Goal: Task Accomplishment & Management: Complete application form

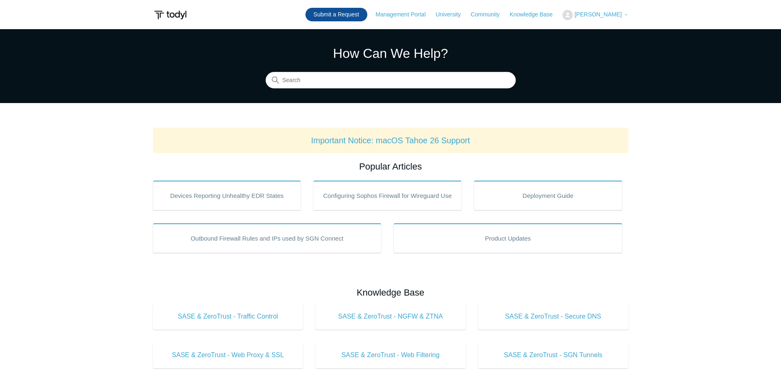
click at [343, 13] on link "Submit a Request" at bounding box center [336, 15] width 62 height 14
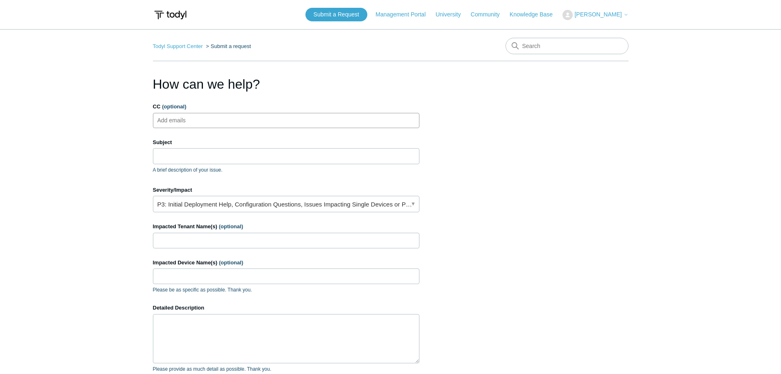
click at [203, 117] on input "CC (optional)" at bounding box center [178, 120] width 49 height 12
type input "[PERSON_NAME][EMAIL_ADDRESS][PERSON_NAME][DOMAIN_NAME]"
click at [167, 155] on input "Subject" at bounding box center [286, 156] width 267 height 16
paste input "SASE"
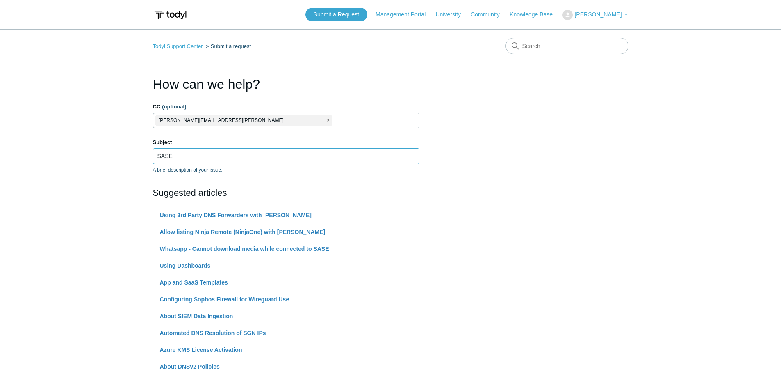
click at [173, 156] on input "SASE" at bounding box center [286, 156] width 267 height 16
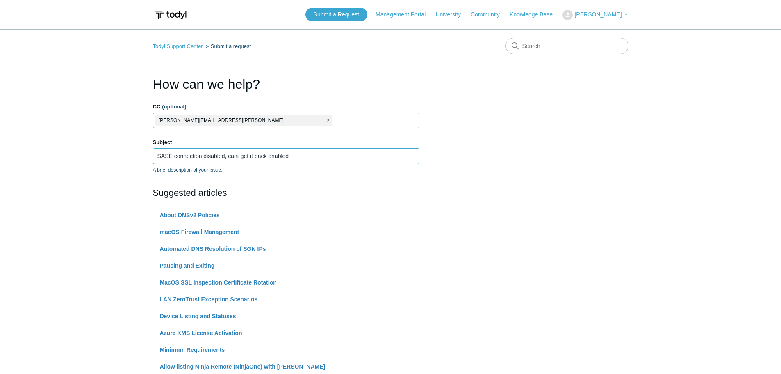
type input "SASE connection disabled, cant get it back enabled"
click at [580, 207] on section "How can we help? CC (optional) [PERSON_NAME][EMAIL_ADDRESS][PERSON_NAME][DOMAIN…" at bounding box center [391, 362] width 476 height 577
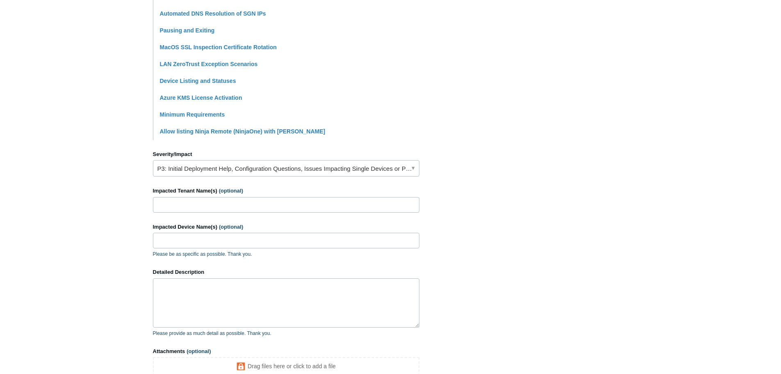
scroll to position [246, 0]
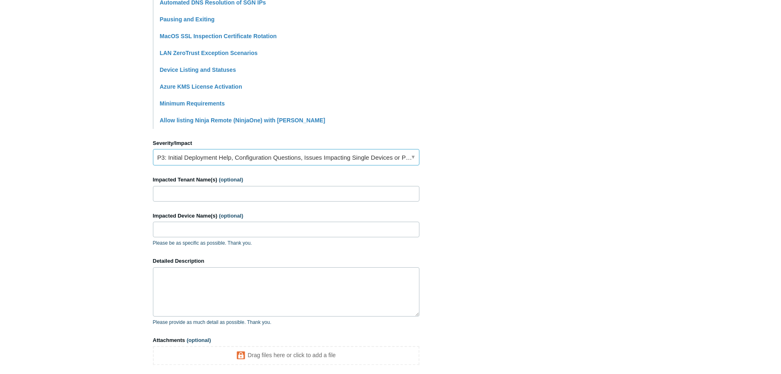
click at [413, 158] on link "P3: Initial Deployment Help, Configuration Questions, Issues Impacting Single D…" at bounding box center [286, 157] width 267 height 16
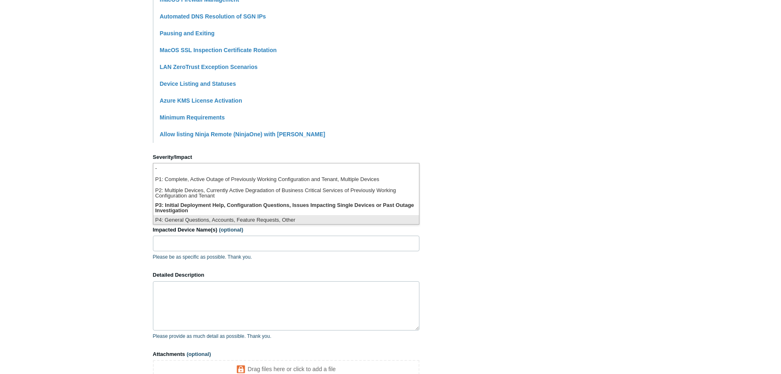
scroll to position [2, 0]
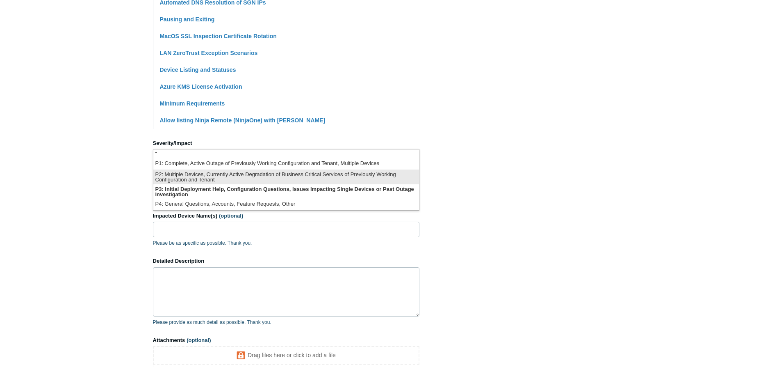
click at [342, 179] on li "P2: Multiple Devices, Currently Active Degradation of Business Critical Service…" at bounding box center [286, 176] width 266 height 15
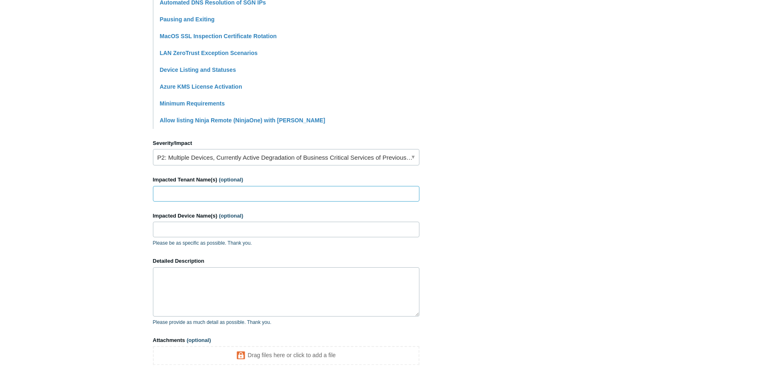
click at [182, 191] on input "Impacted Tenant Name(s) (optional)" at bounding box center [286, 194] width 267 height 16
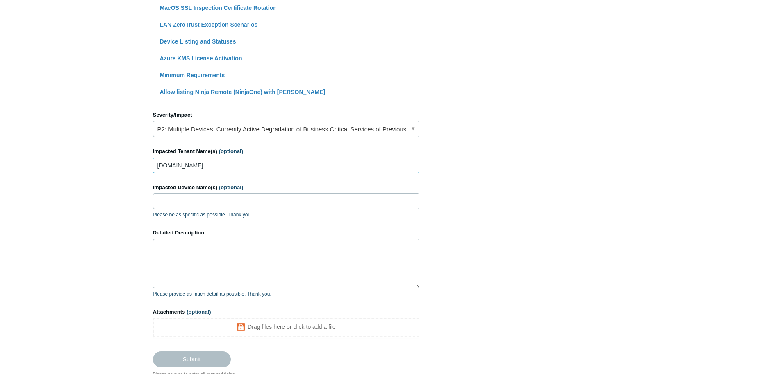
scroll to position [287, 0]
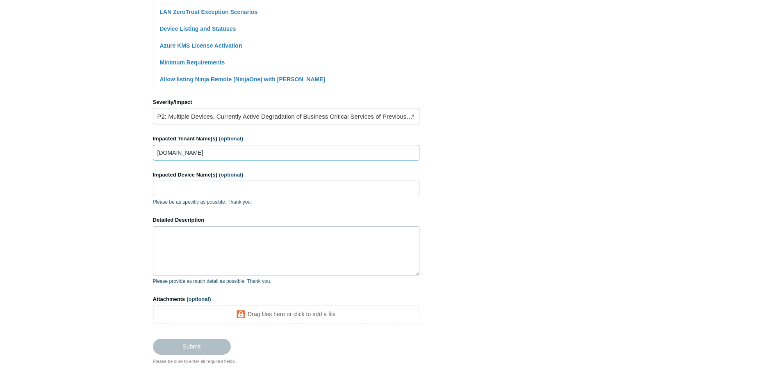
type input "[DOMAIN_NAME]"
click at [162, 188] on input "Impacted Device Name(s) (optional)" at bounding box center [286, 188] width 267 height 16
paste input "JDURHAM-ATL-LT2"
type input "JDURHAM-ATL-LT2"
click at [169, 243] on textarea "Detailed Description" at bounding box center [286, 250] width 267 height 49
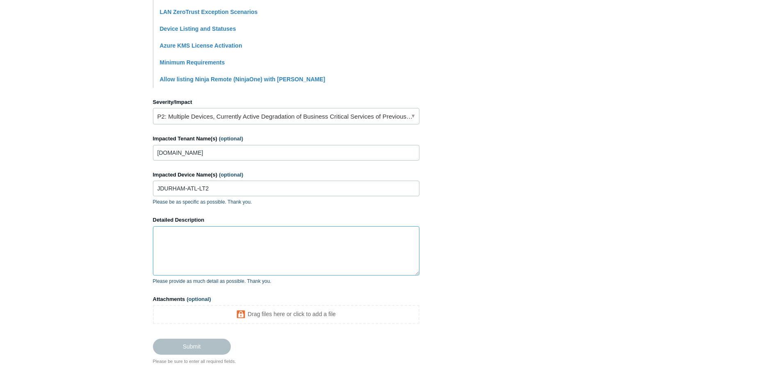
click at [166, 235] on textarea "Detailed Description" at bounding box center [286, 250] width 267 height 49
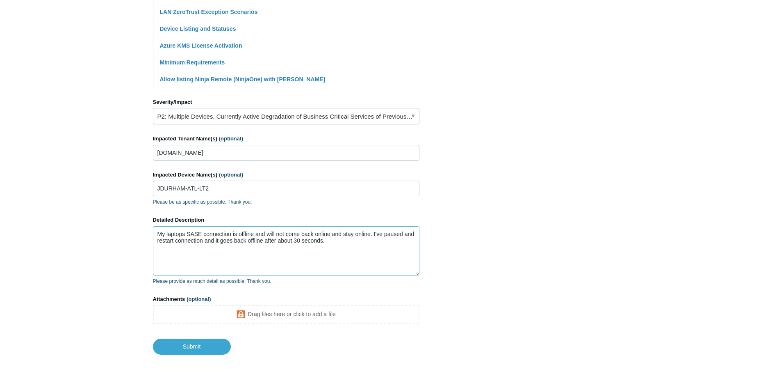
click at [384, 236] on textarea "My laptops SASE connection is offline and will not come back online and stay on…" at bounding box center [286, 250] width 267 height 49
click at [291, 242] on textarea "My laptops SASE connection is offline and will not come back online and stay on…" at bounding box center [286, 250] width 267 height 49
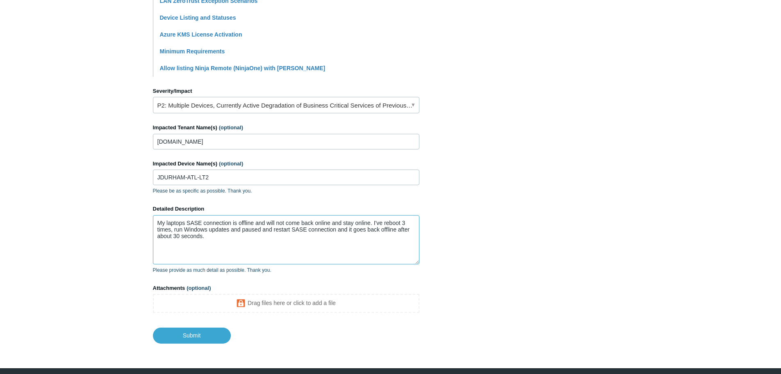
scroll to position [284, 0]
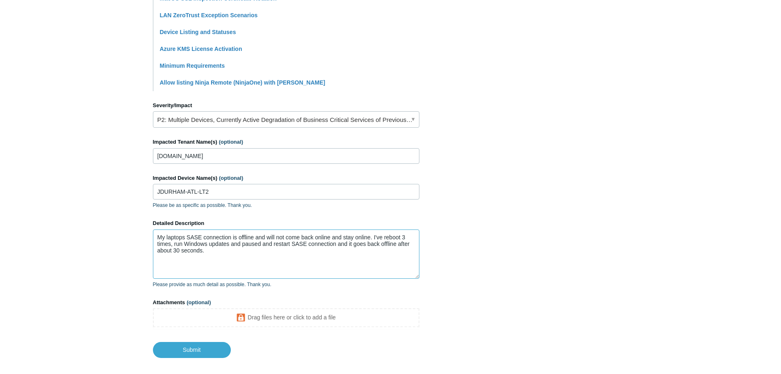
click at [214, 253] on textarea "My laptops SASE connection is offline and will not come back online and stay on…" at bounding box center [286, 253] width 267 height 49
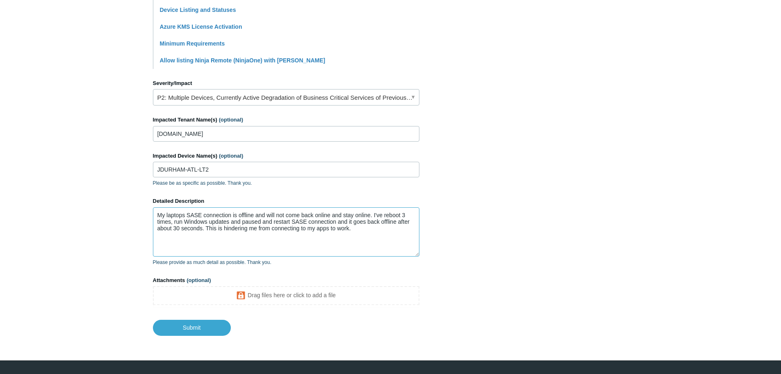
scroll to position [325, 0]
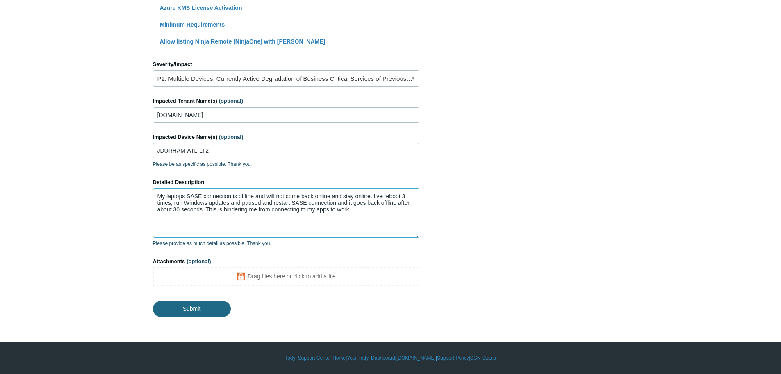
type textarea "My laptops SASE connection is offline and will not come back online and stay on…"
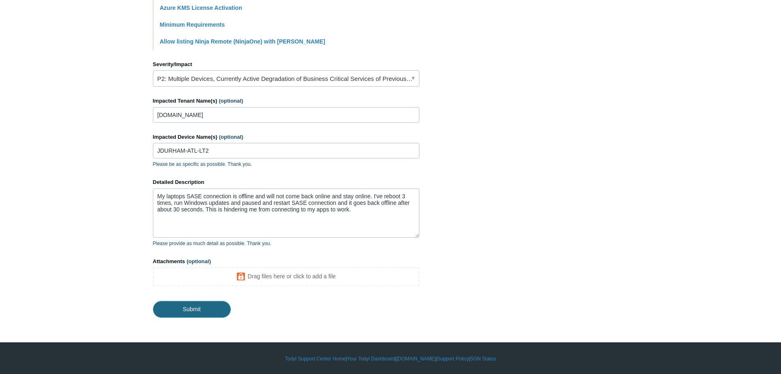
click at [194, 310] on input "Submit" at bounding box center [192, 309] width 78 height 16
